Goal: Information Seeking & Learning: Learn about a topic

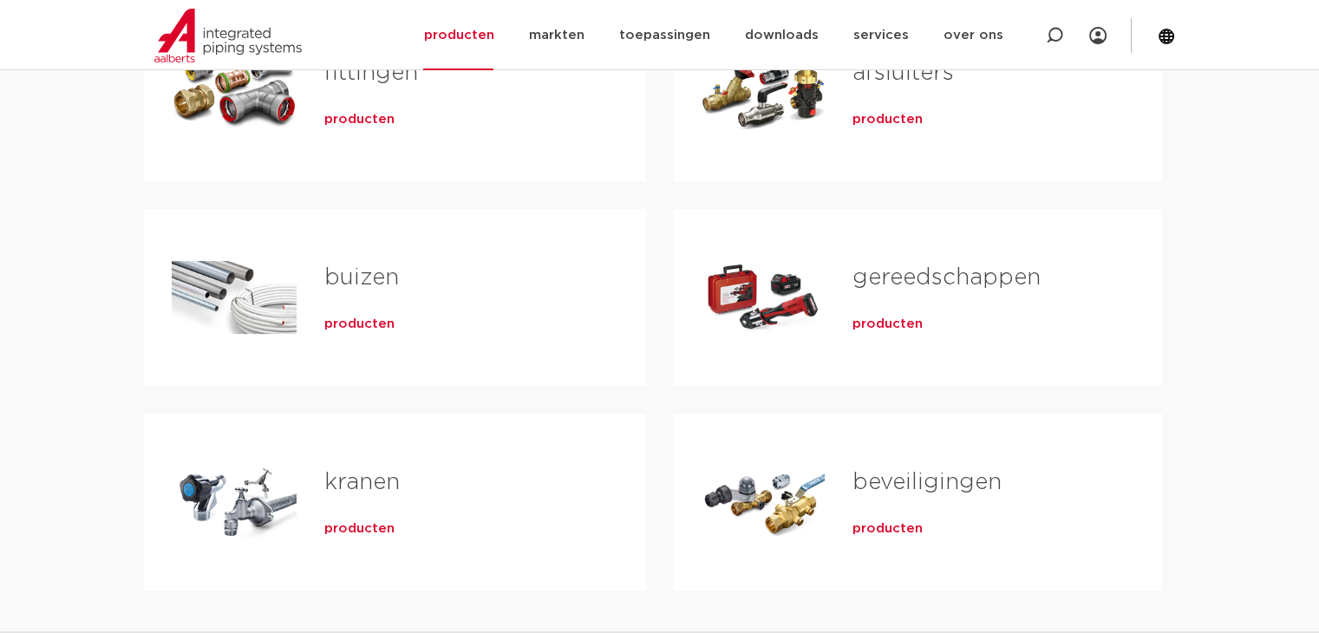
scroll to position [607, 0]
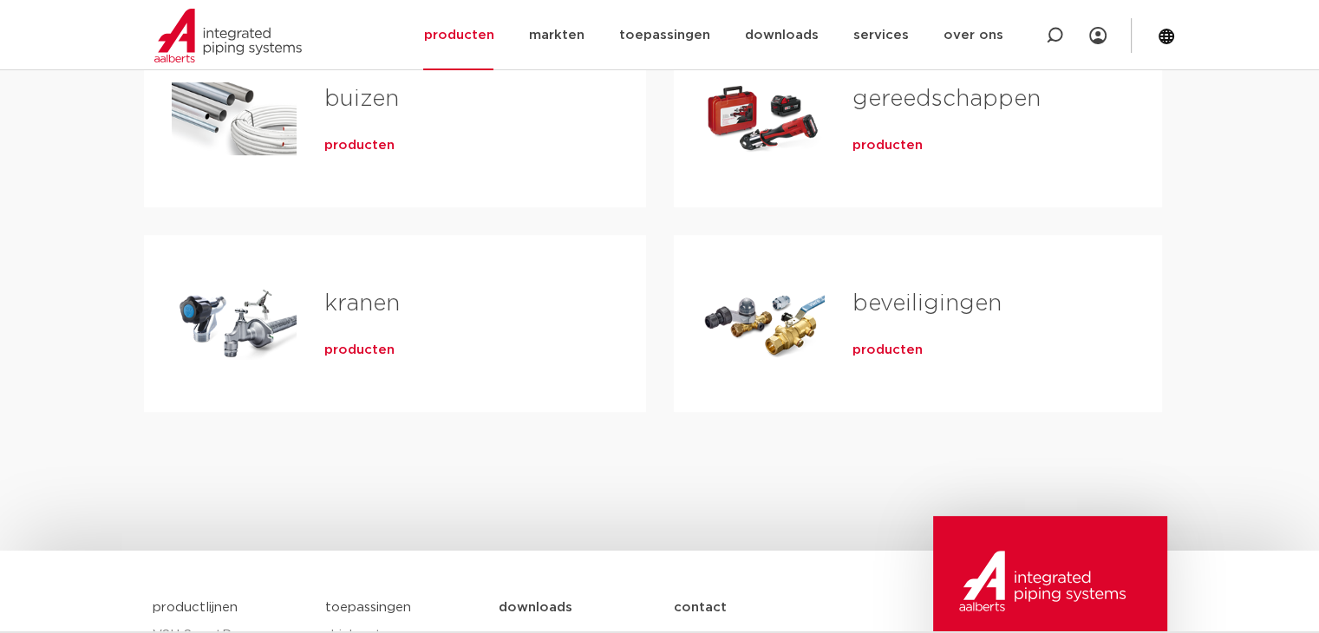
click at [357, 299] on link "kranen" at bounding box center [361, 303] width 75 height 23
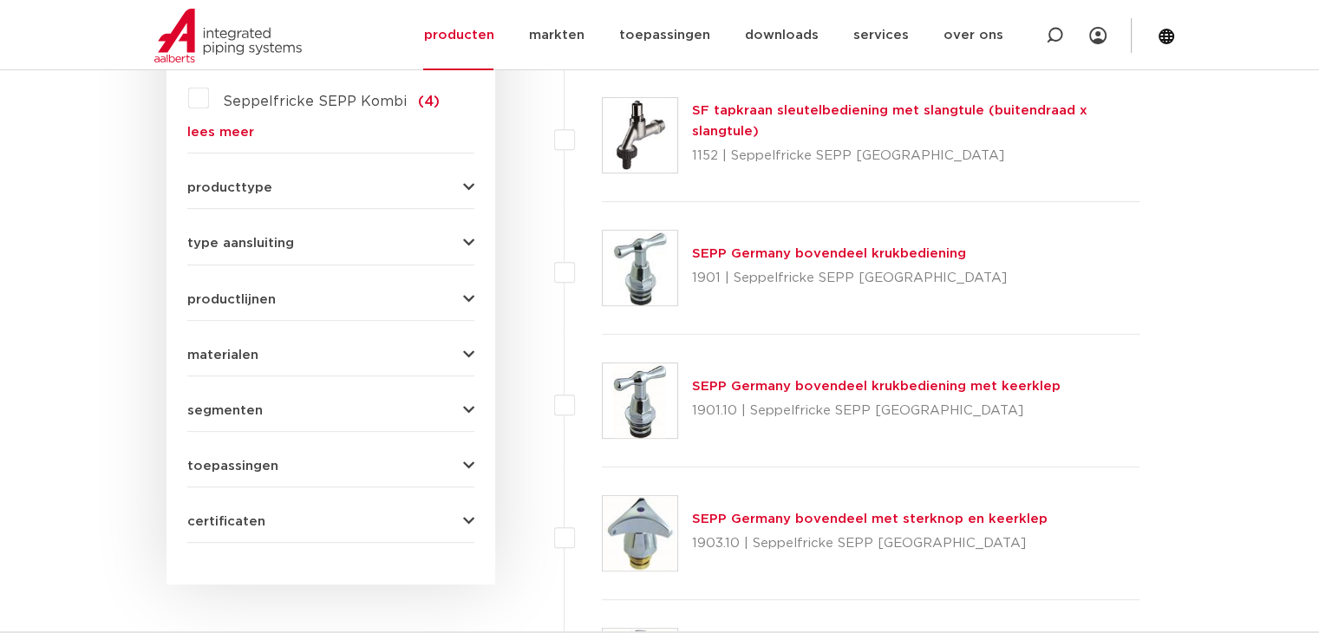
scroll to position [694, 0]
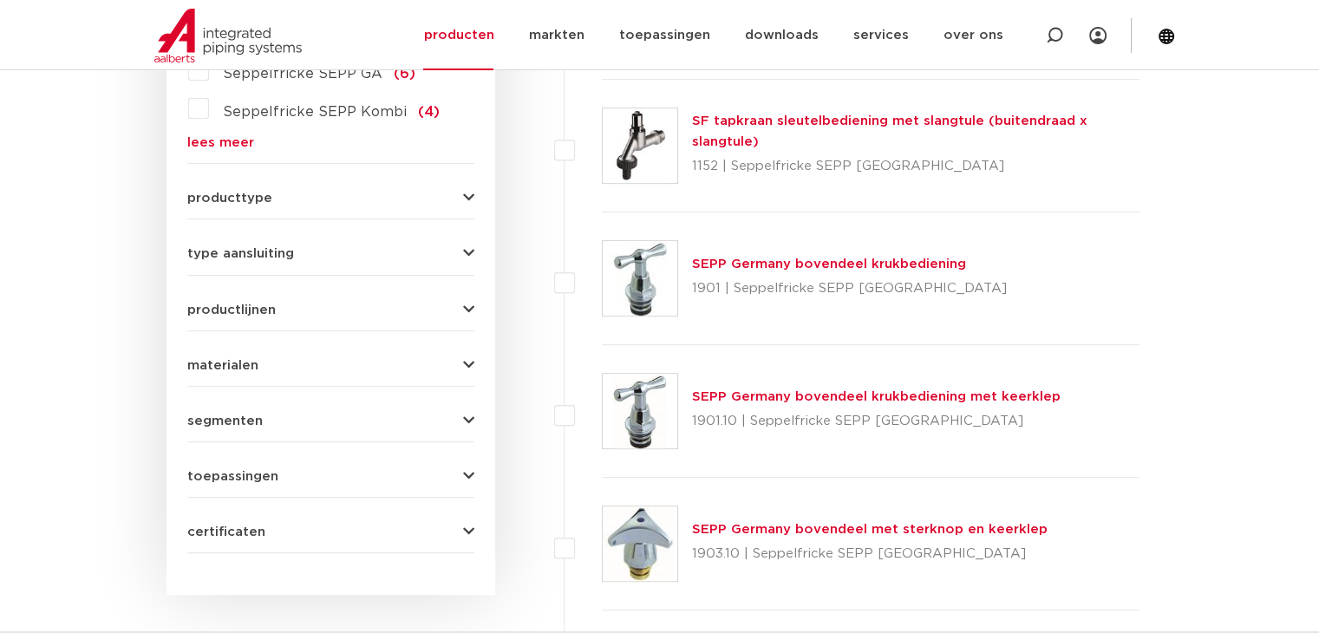
click at [807, 394] on link "SEPP Germany bovendeel krukbediening met keerklep" at bounding box center [876, 396] width 369 height 13
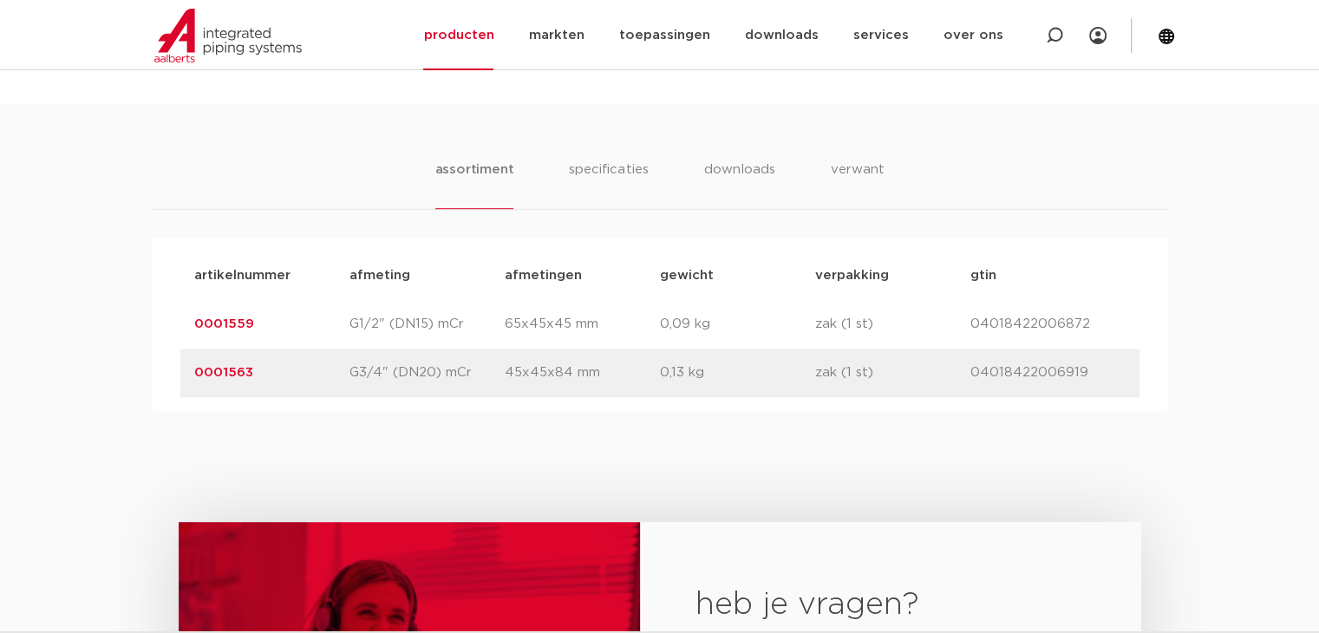
scroll to position [867, 0]
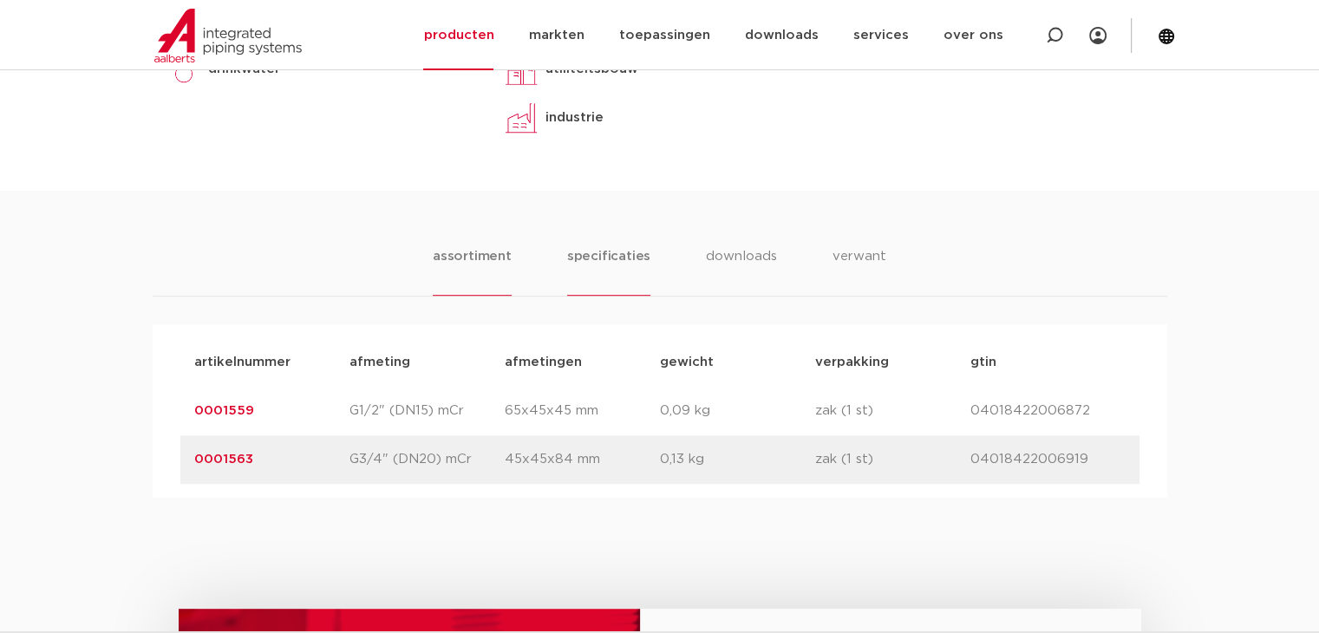
click at [618, 251] on li "specificaties" at bounding box center [608, 270] width 83 height 49
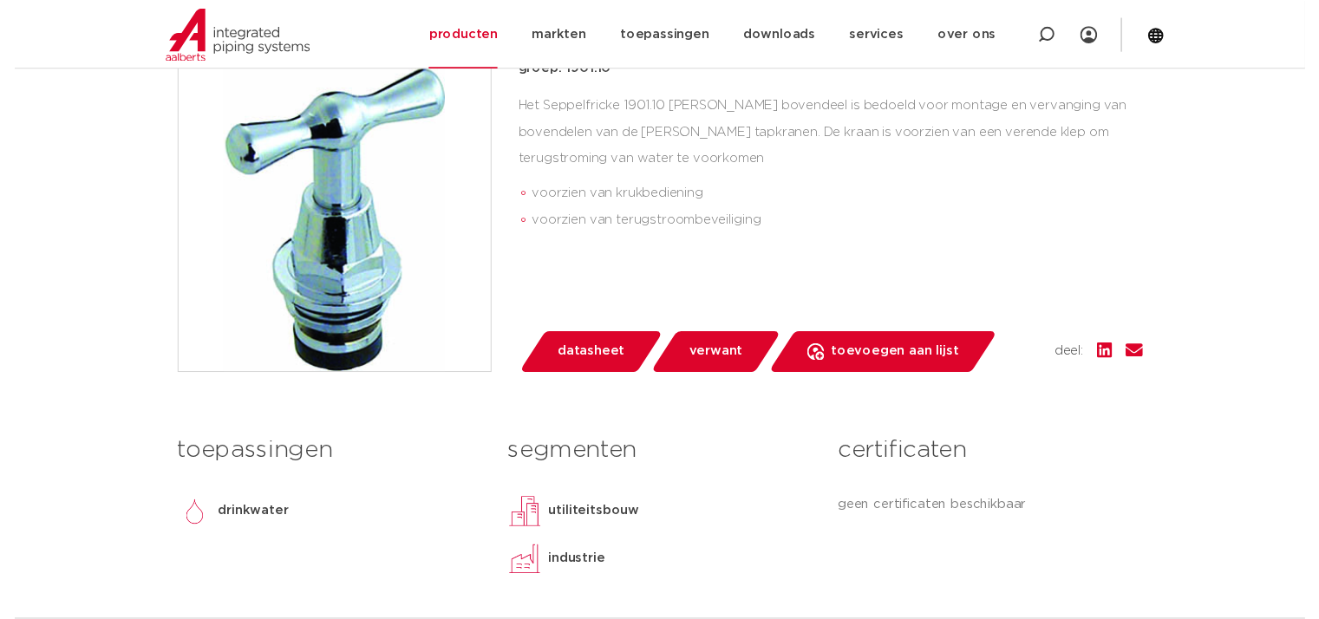
scroll to position [434, 0]
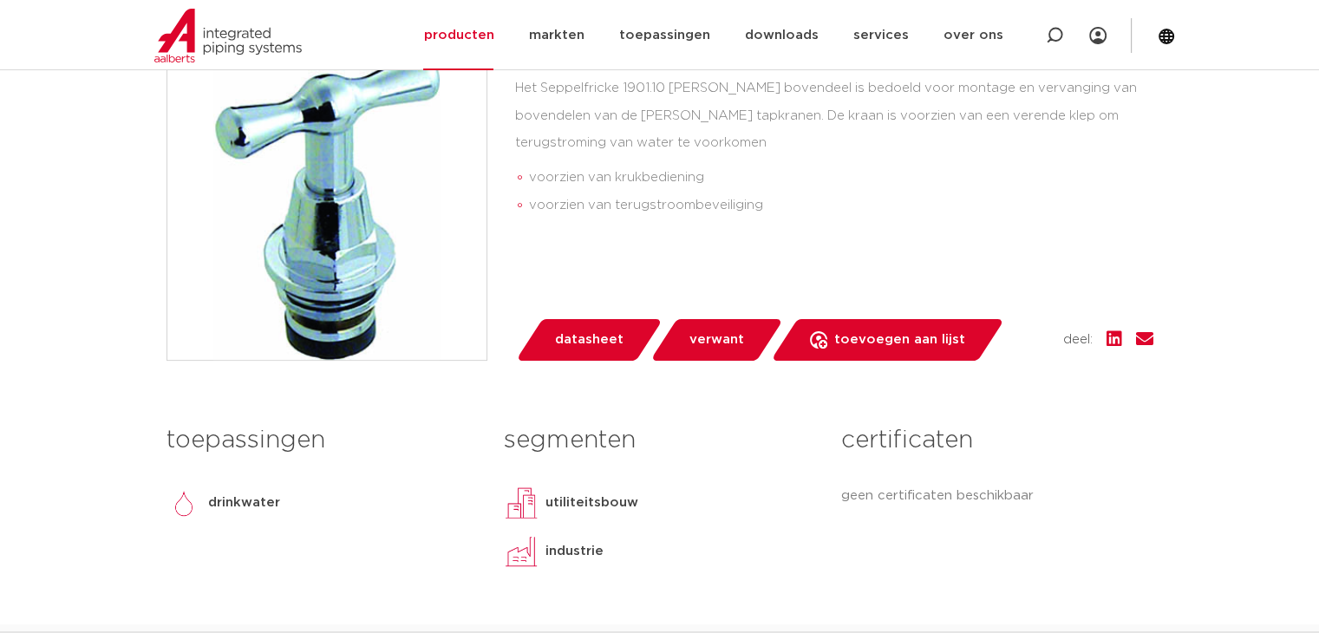
click at [586, 338] on span "datasheet" at bounding box center [589, 340] width 69 height 28
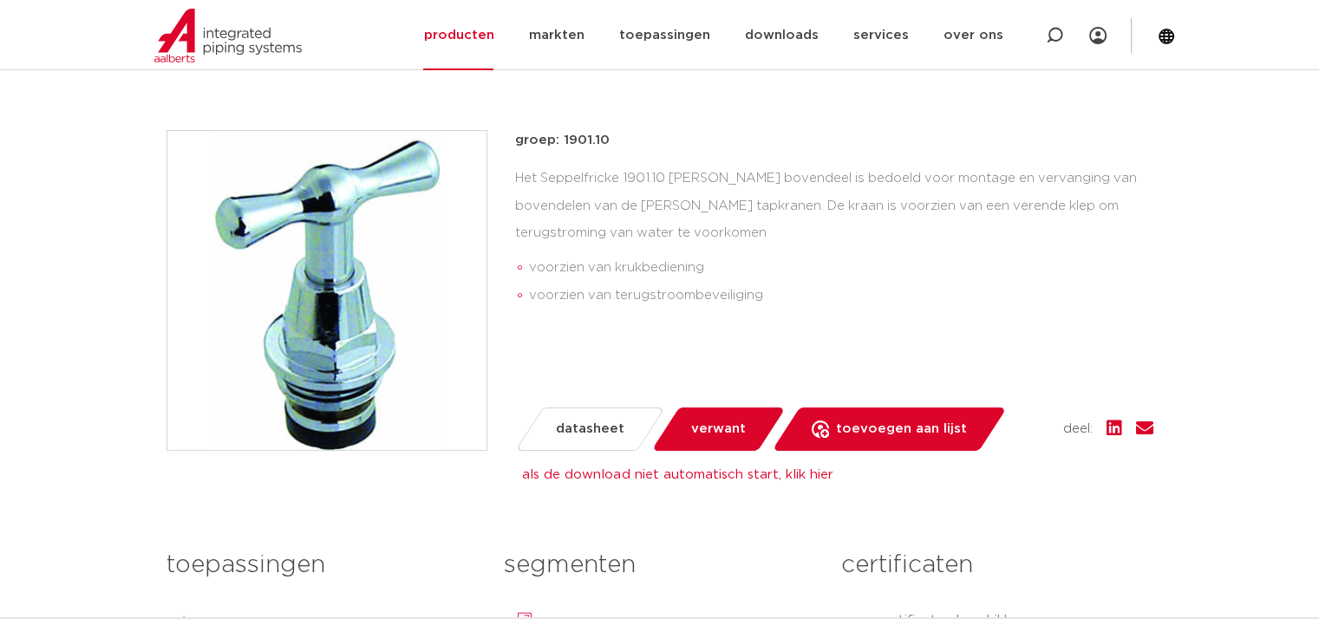
scroll to position [347, 0]
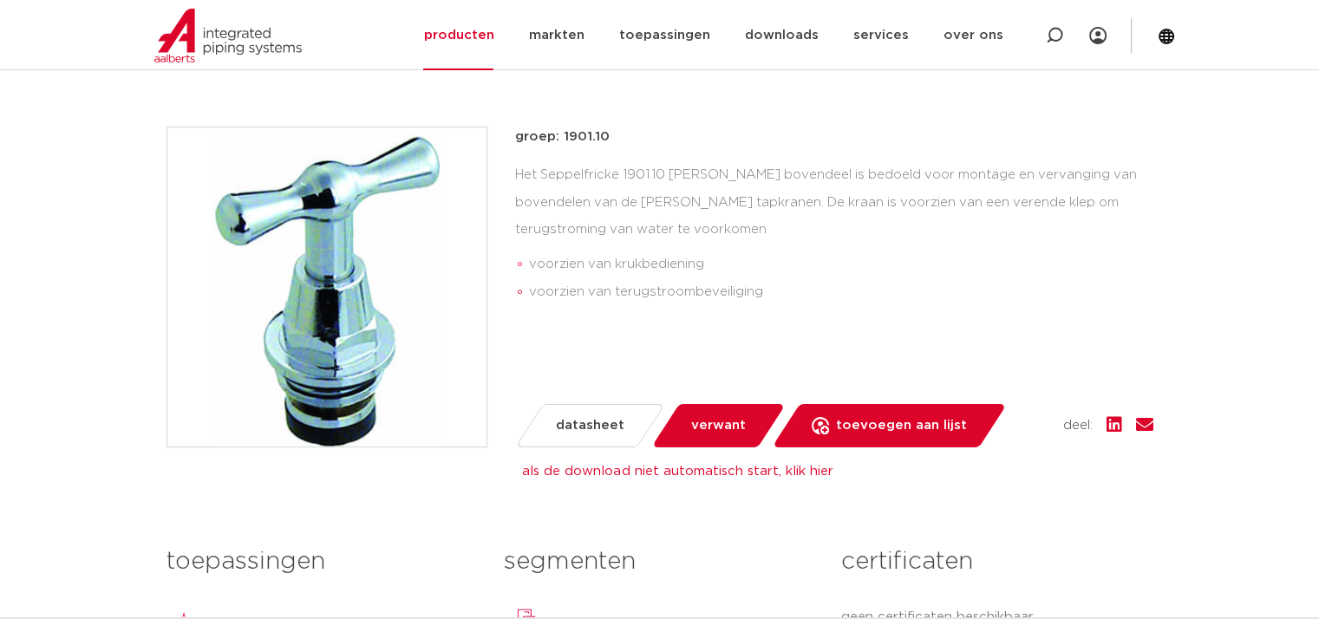
click at [722, 434] on span "verwant" at bounding box center [718, 426] width 55 height 28
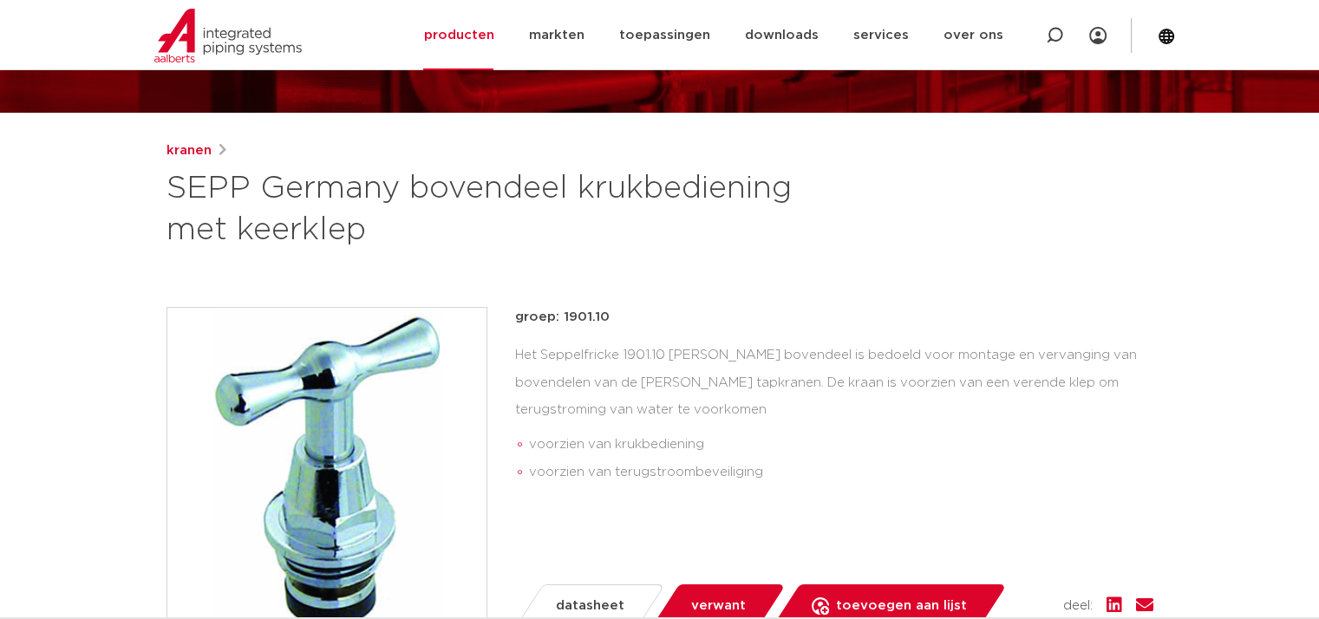
scroll to position [139, 0]
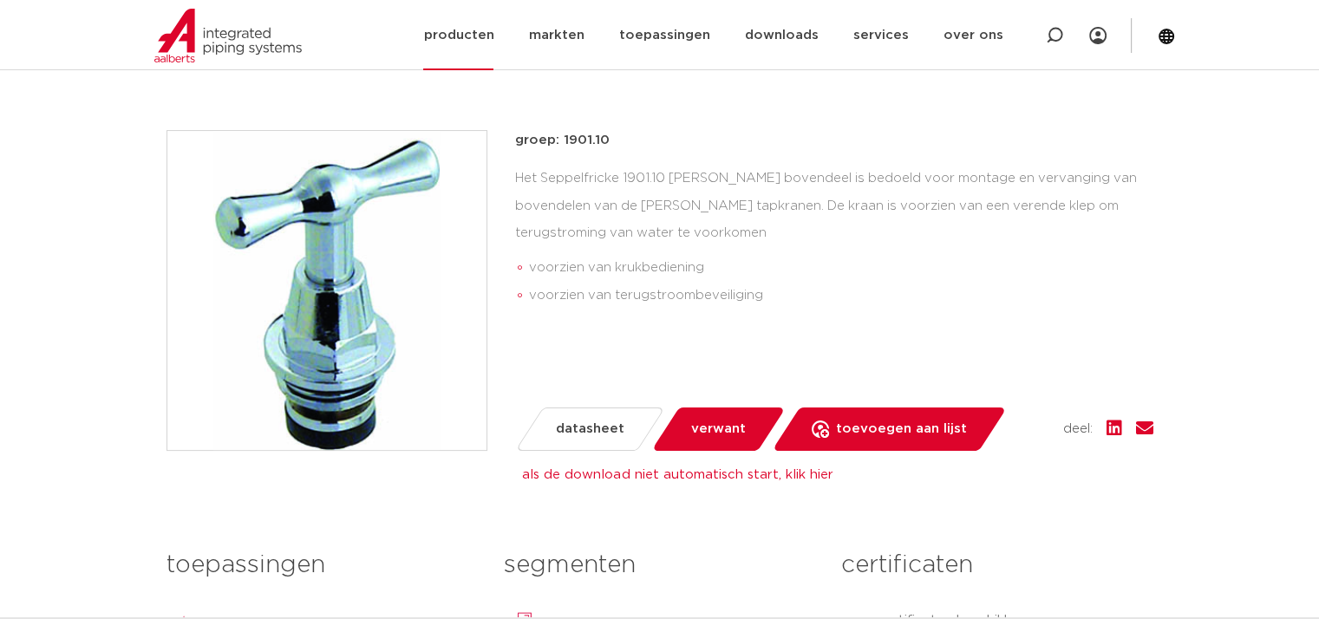
scroll to position [347, 0]
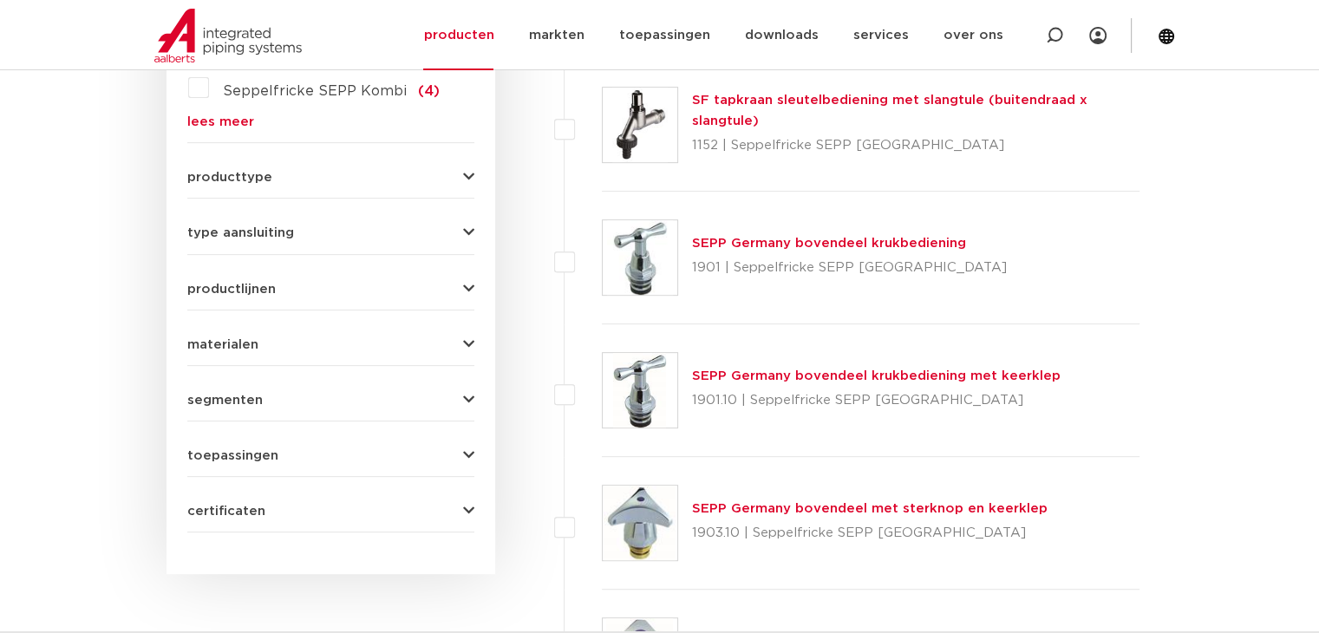
click at [814, 238] on link "SEPP Germany bovendeel krukbediening" at bounding box center [829, 243] width 274 height 13
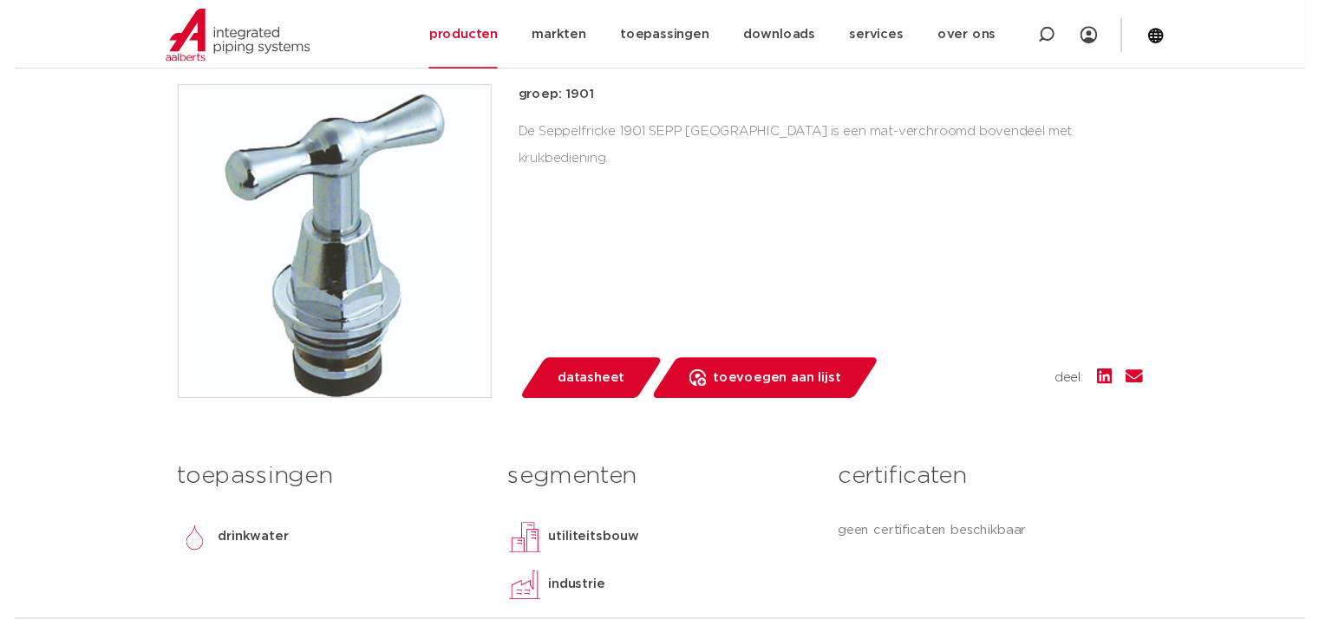
scroll to position [434, 0]
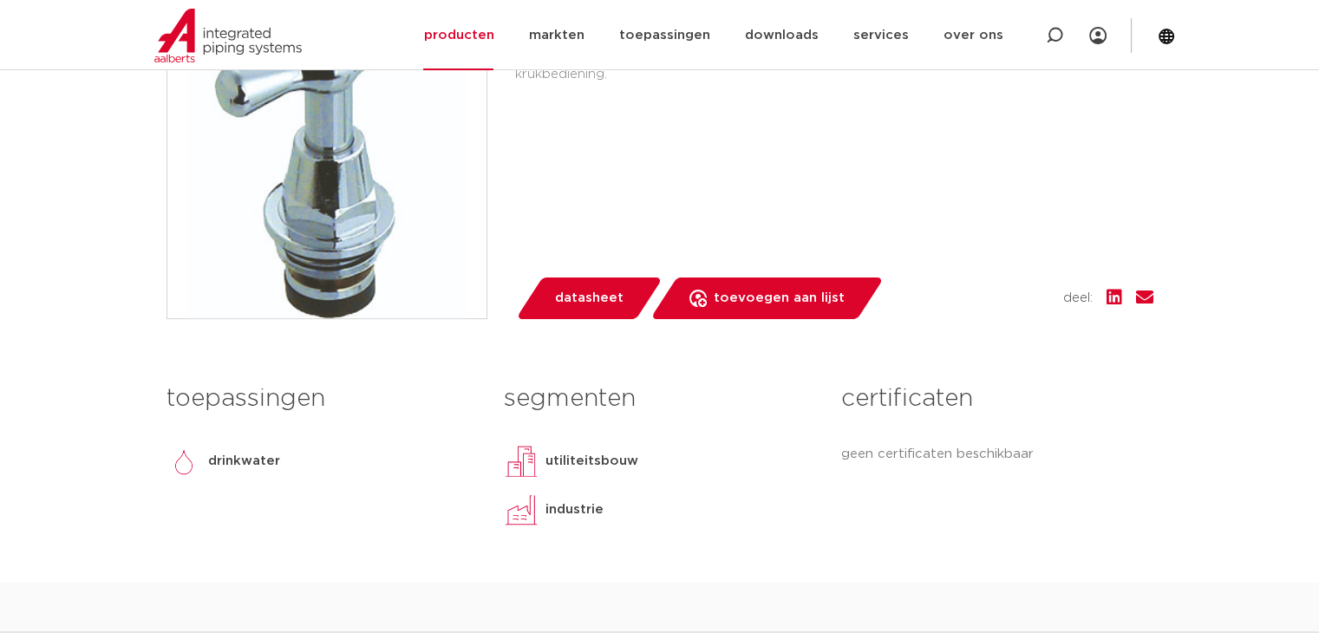
click at [594, 297] on span "datasheet" at bounding box center [589, 298] width 69 height 28
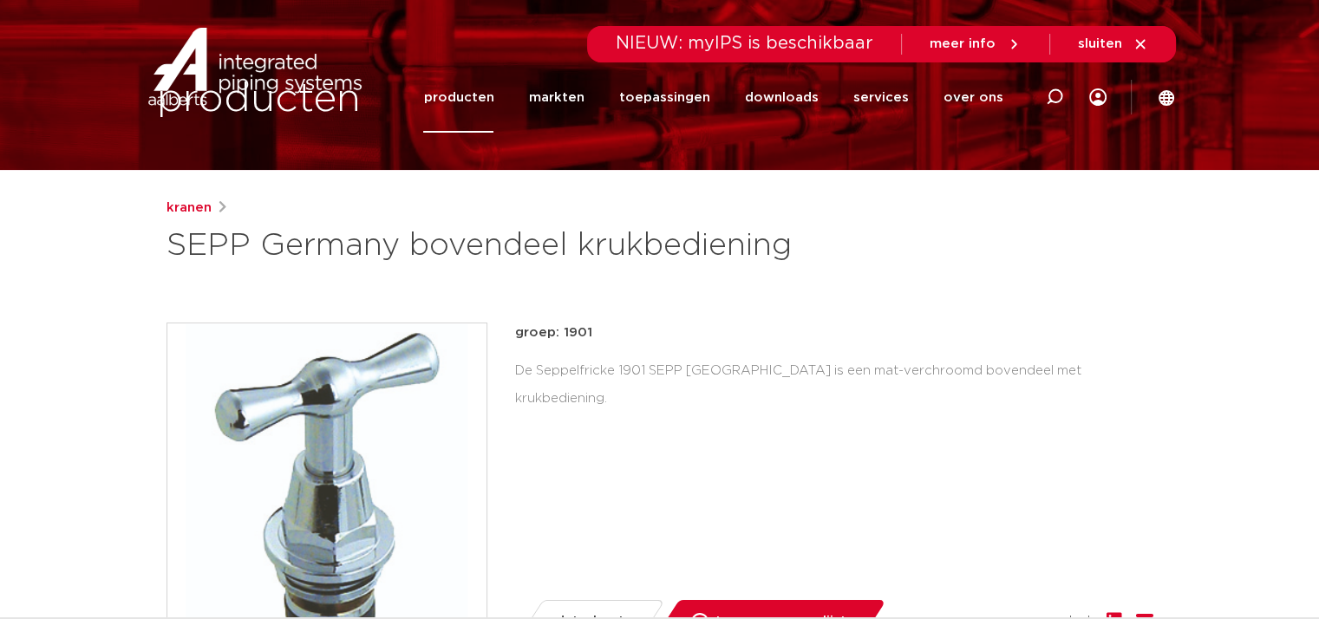
scroll to position [0, 0]
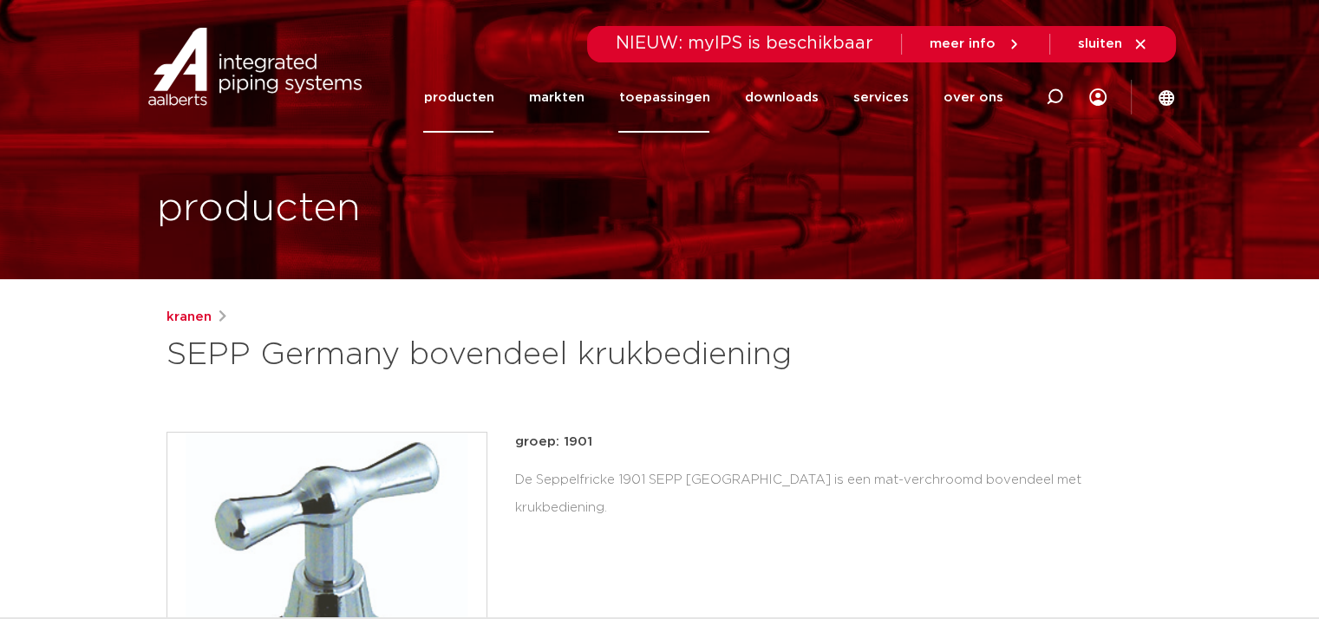
click at [680, 95] on link "toepassingen" at bounding box center [663, 97] width 91 height 70
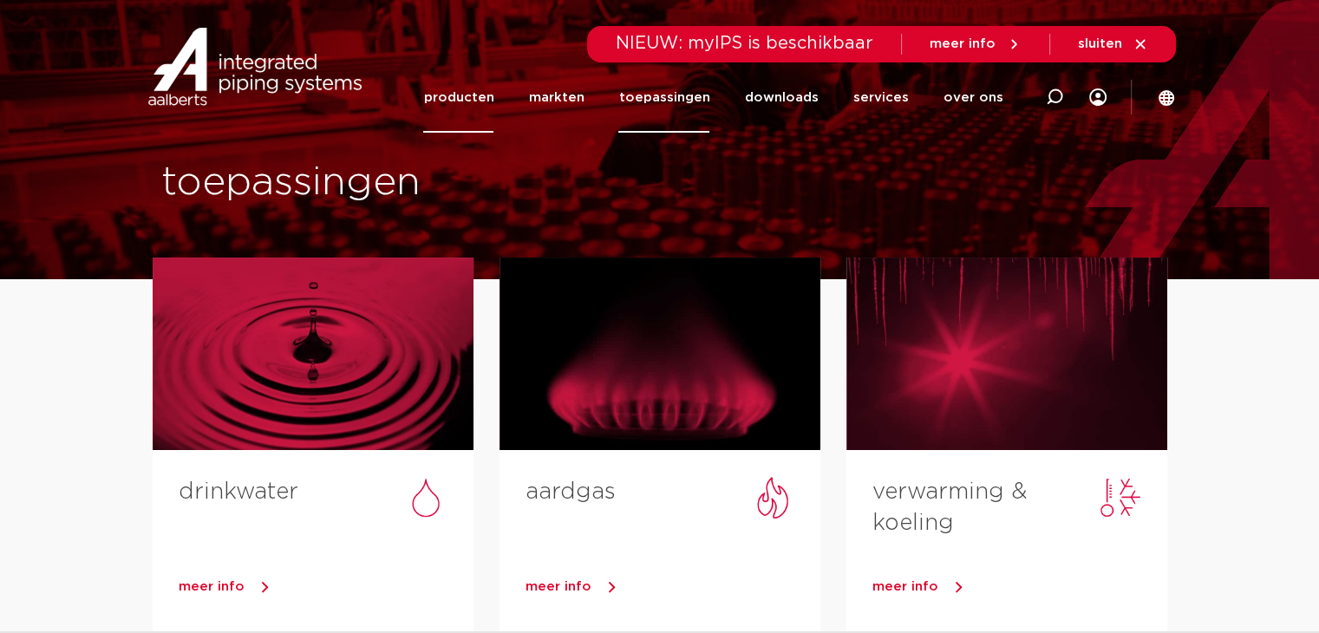
click at [480, 85] on link "producten" at bounding box center [458, 97] width 70 height 70
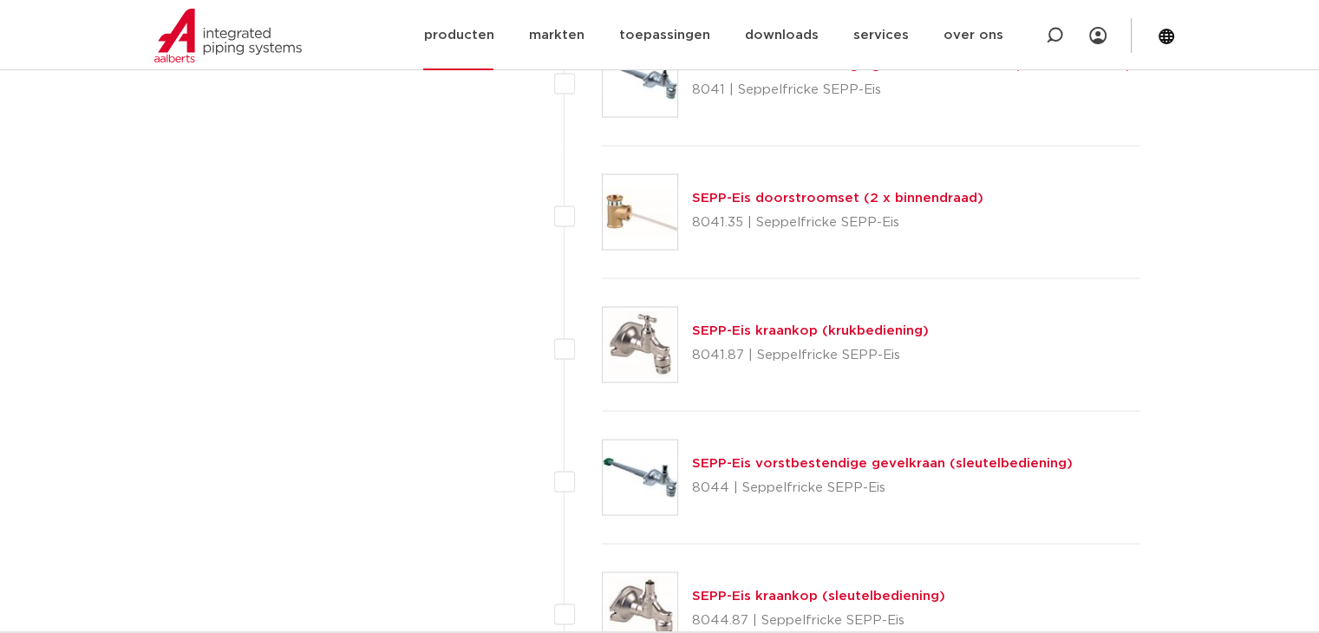
scroll to position [3316, 0]
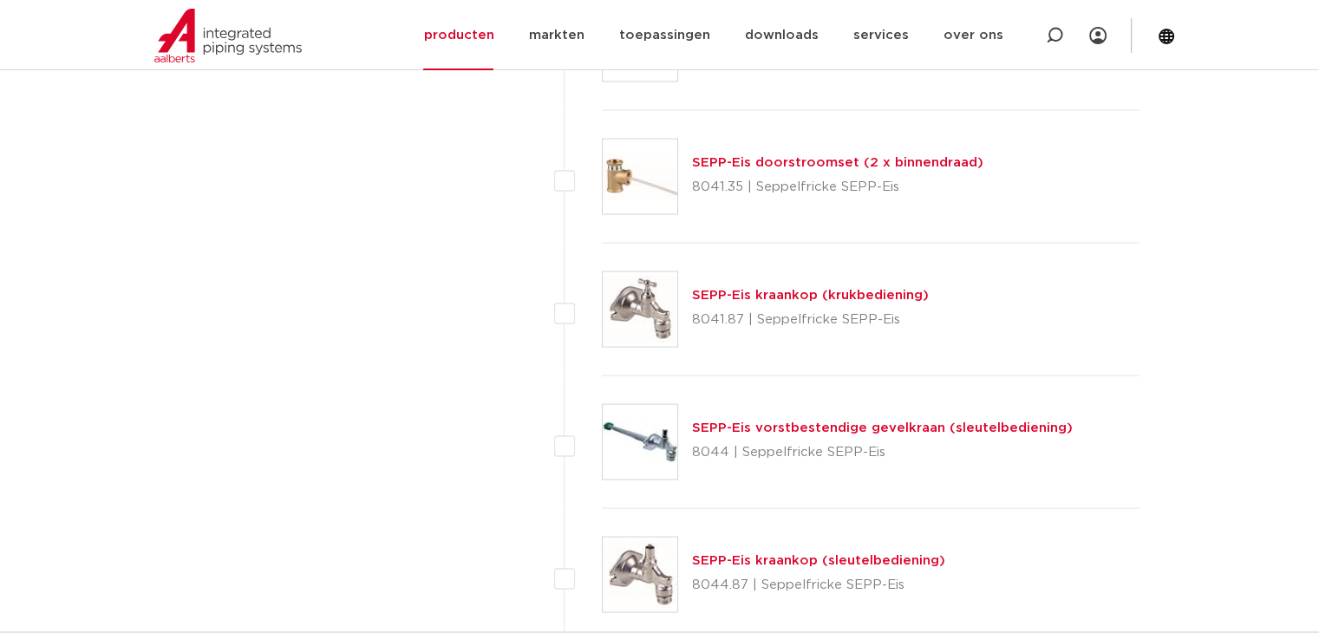
click at [798, 297] on link "SEPP-Eis kraankop (krukbediening)" at bounding box center [810, 295] width 237 height 13
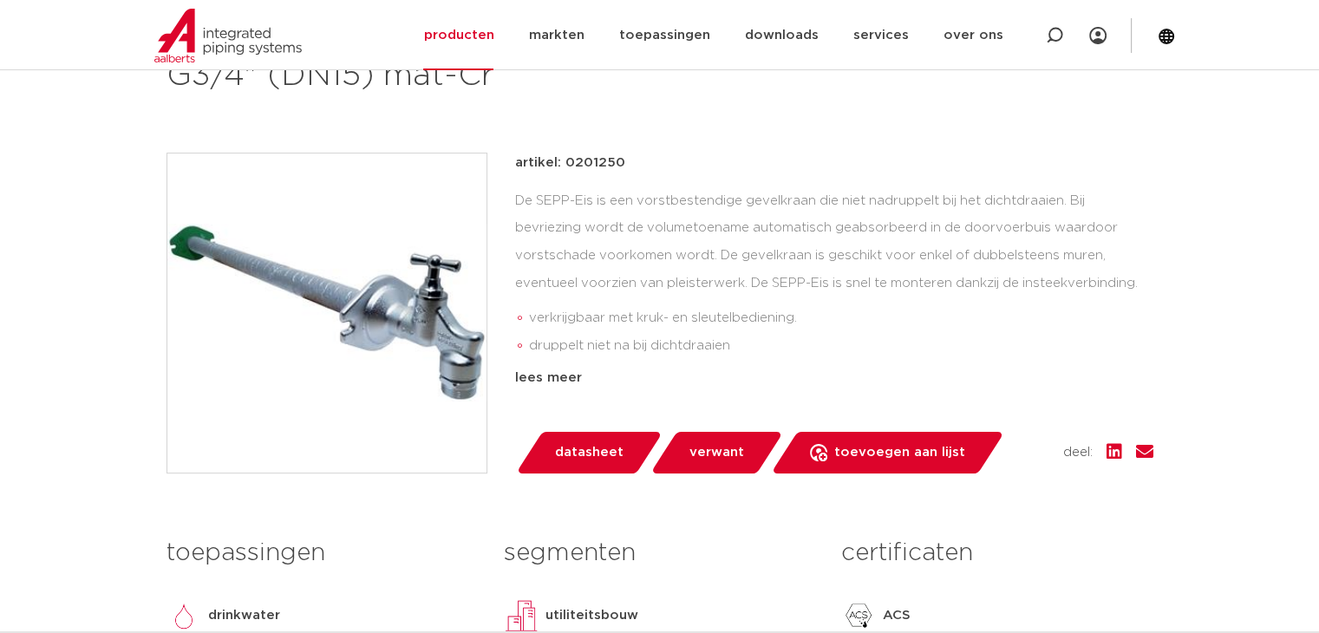
scroll to position [347, 0]
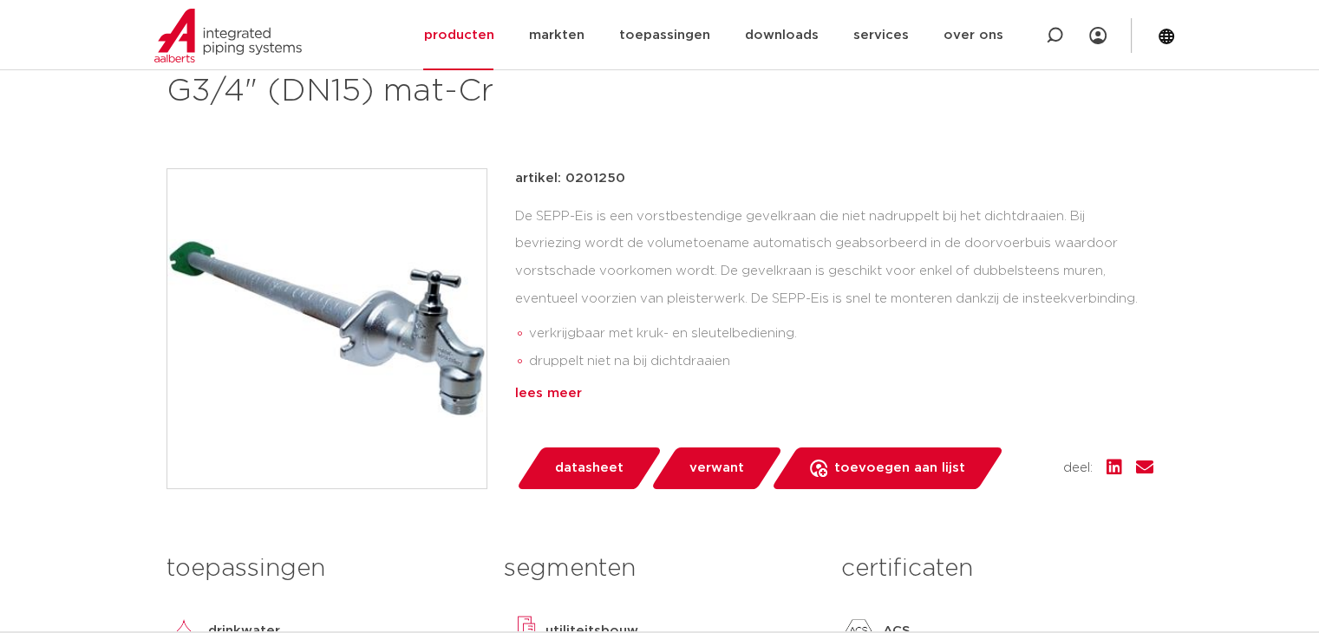
click at [541, 389] on div "lees meer" at bounding box center [834, 393] width 638 height 21
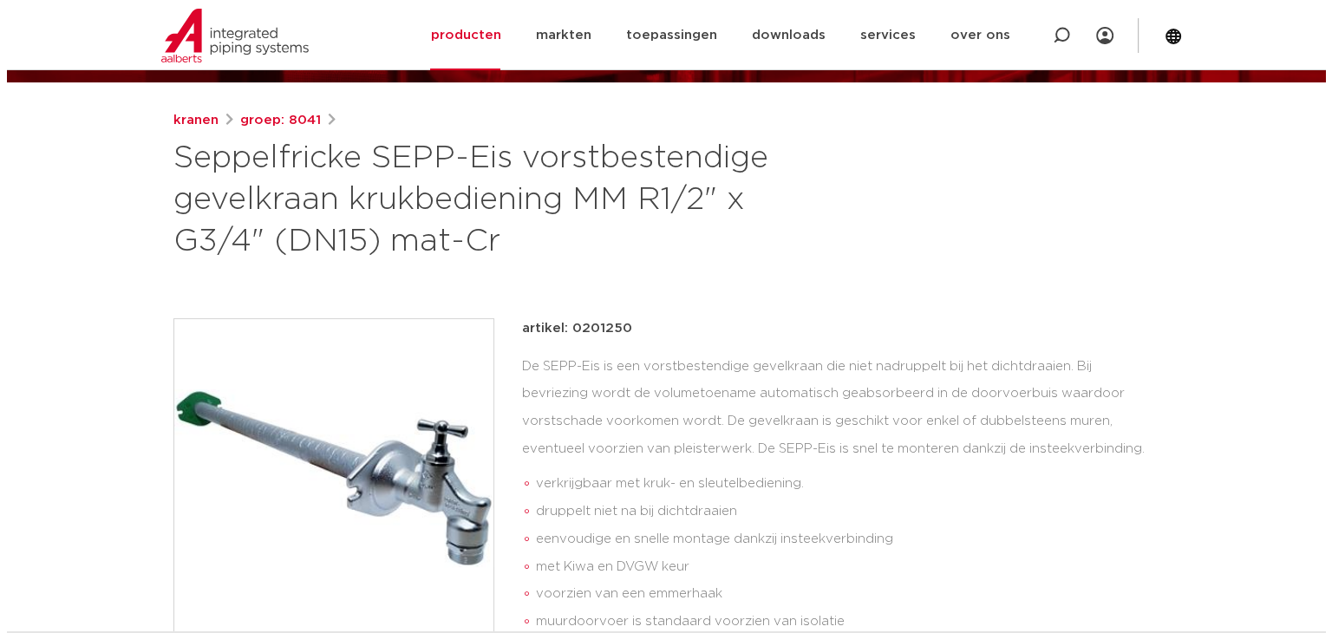
scroll to position [260, 0]
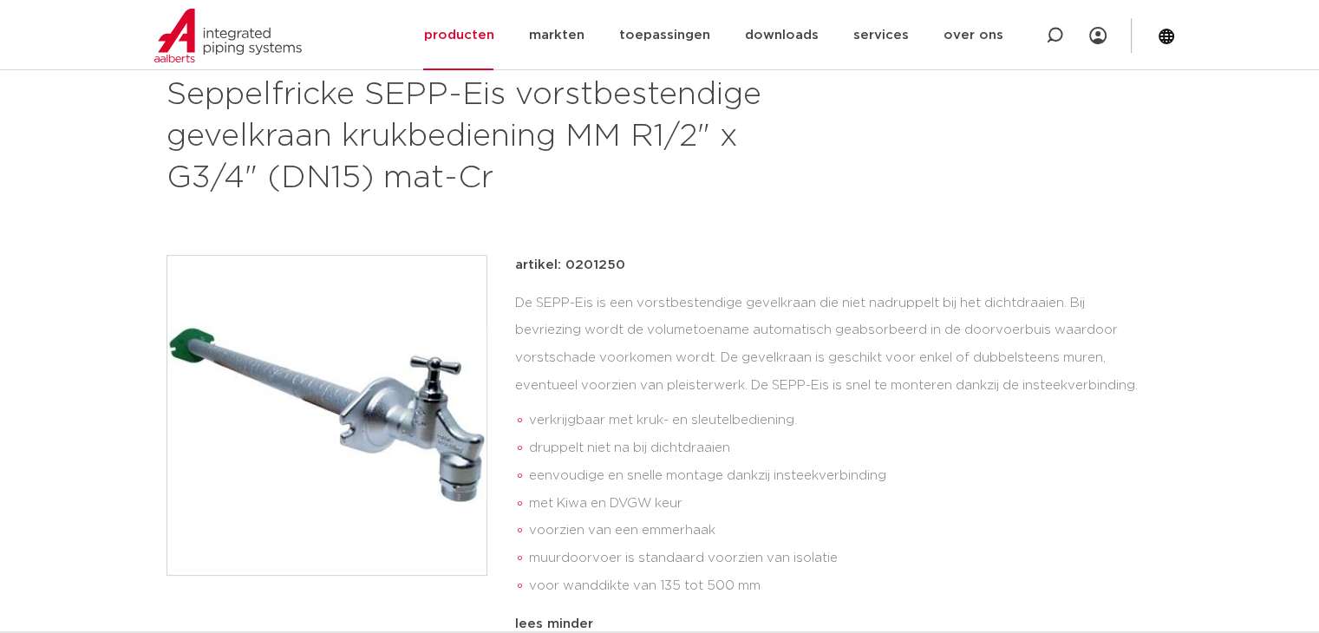
click at [437, 379] on img at bounding box center [326, 415] width 319 height 319
